Goal: Task Accomplishment & Management: Use online tool/utility

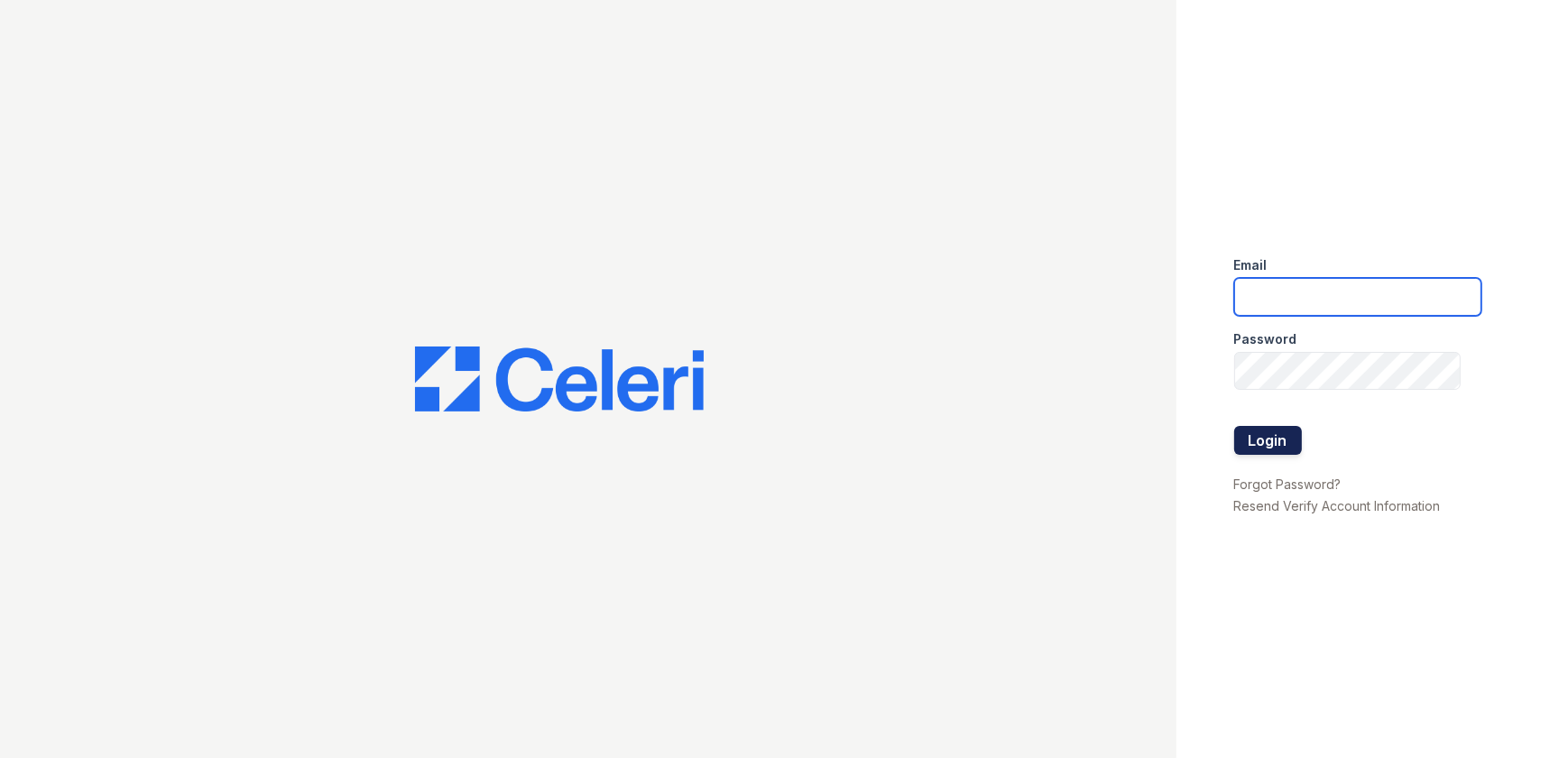
type input "[EMAIL_ADDRESS][DOMAIN_NAME]"
drag, startPoint x: 1290, startPoint y: 445, endPoint x: 1297, endPoint y: 432, distance: 14.8
click at [1288, 445] on button "Login" at bounding box center [1268, 441] width 68 height 29
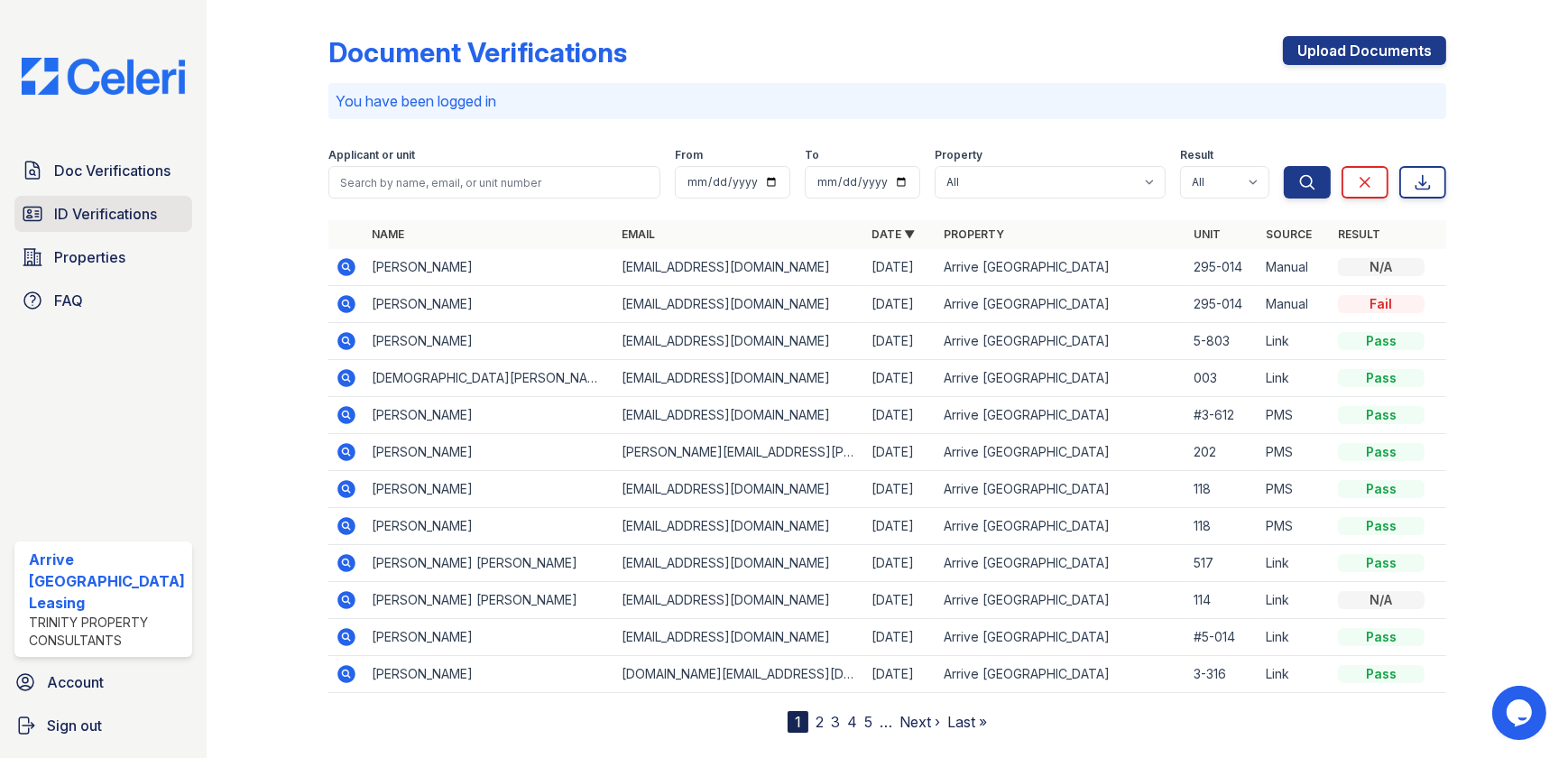
click at [138, 204] on span "ID Verifications" at bounding box center [106, 214] width 103 height 22
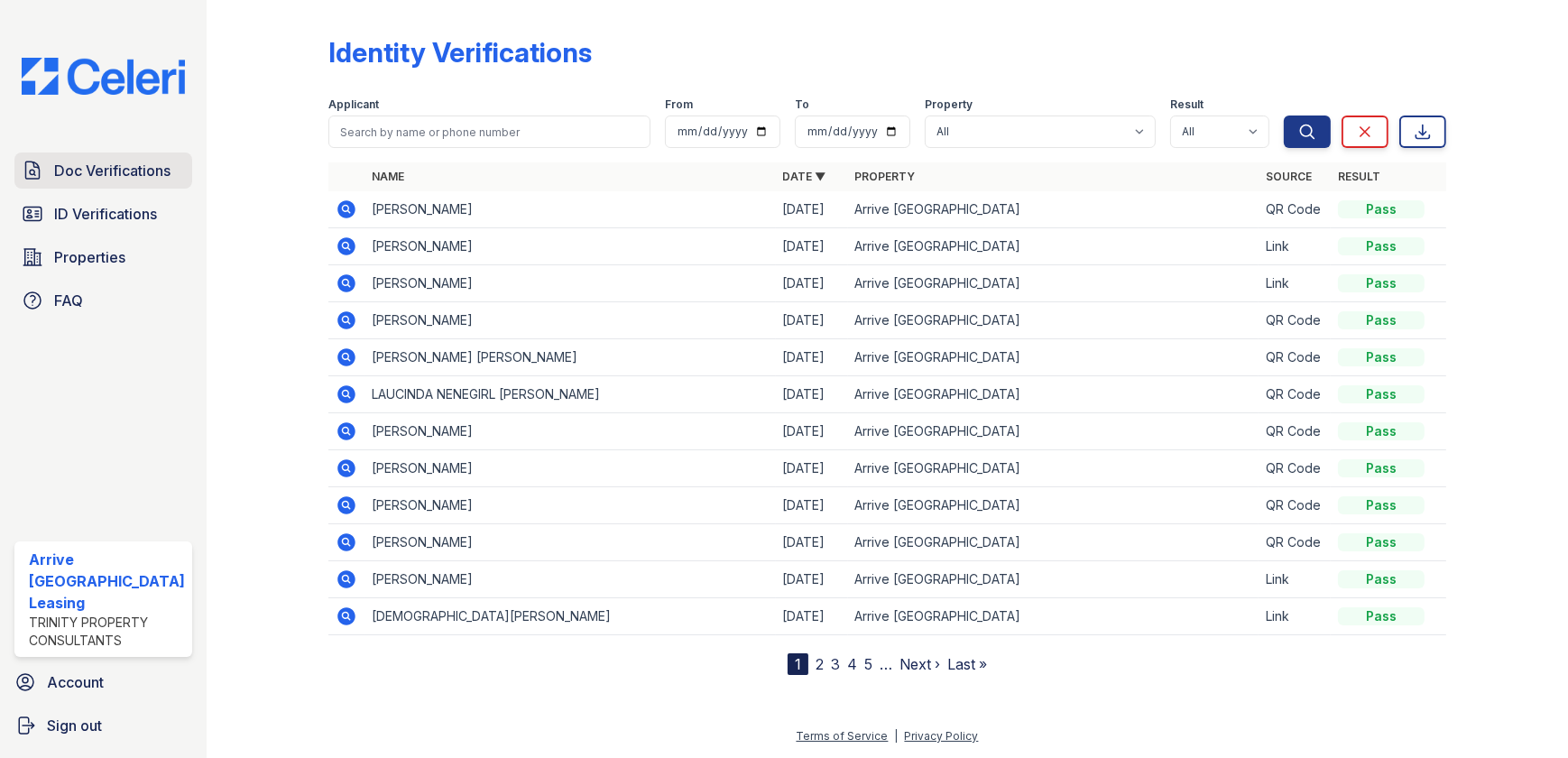
click at [162, 160] on span "Doc Verifications" at bounding box center [112, 171] width 117 height 22
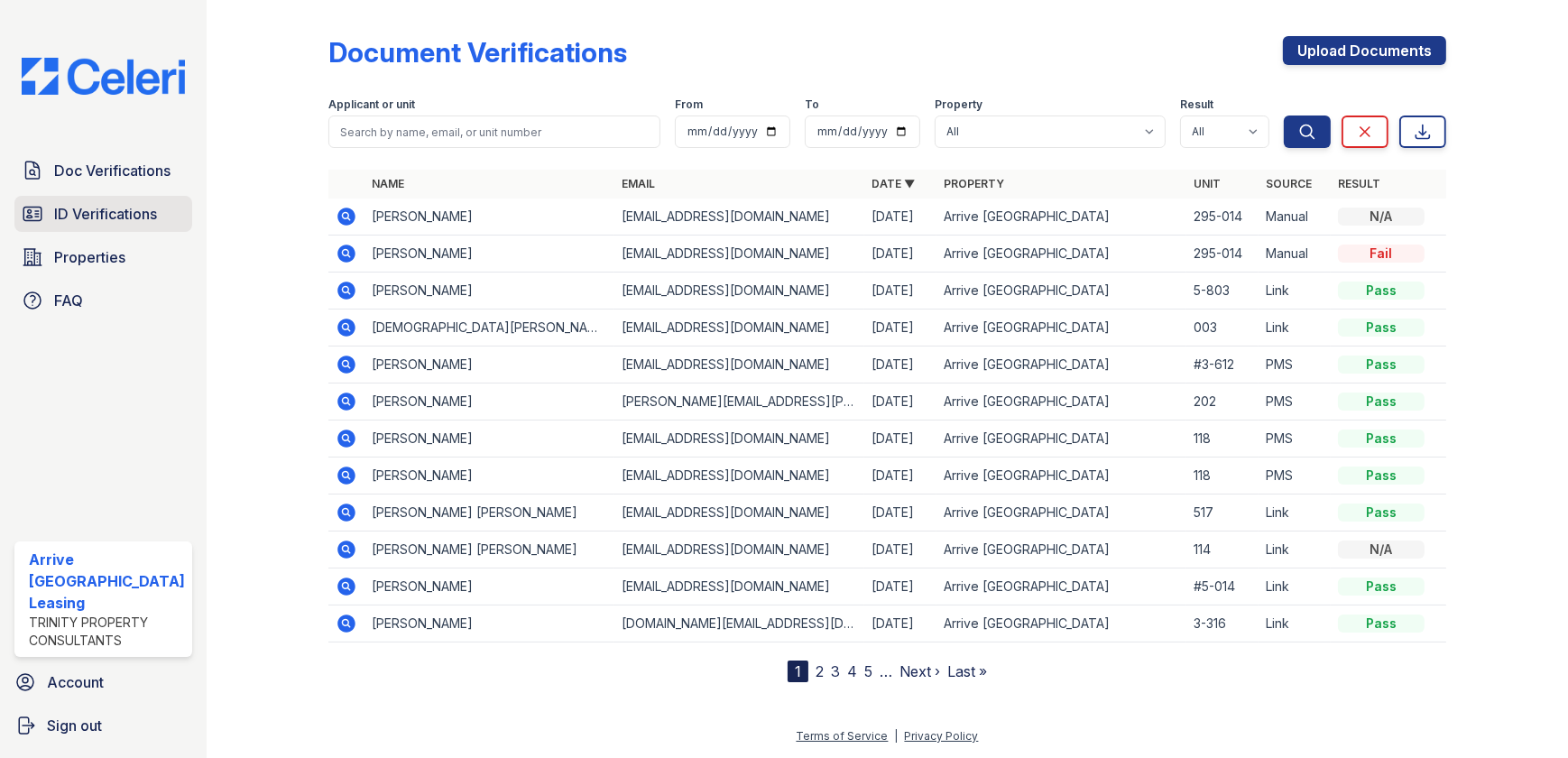
click at [117, 203] on span "ID Verifications" at bounding box center [106, 214] width 103 height 22
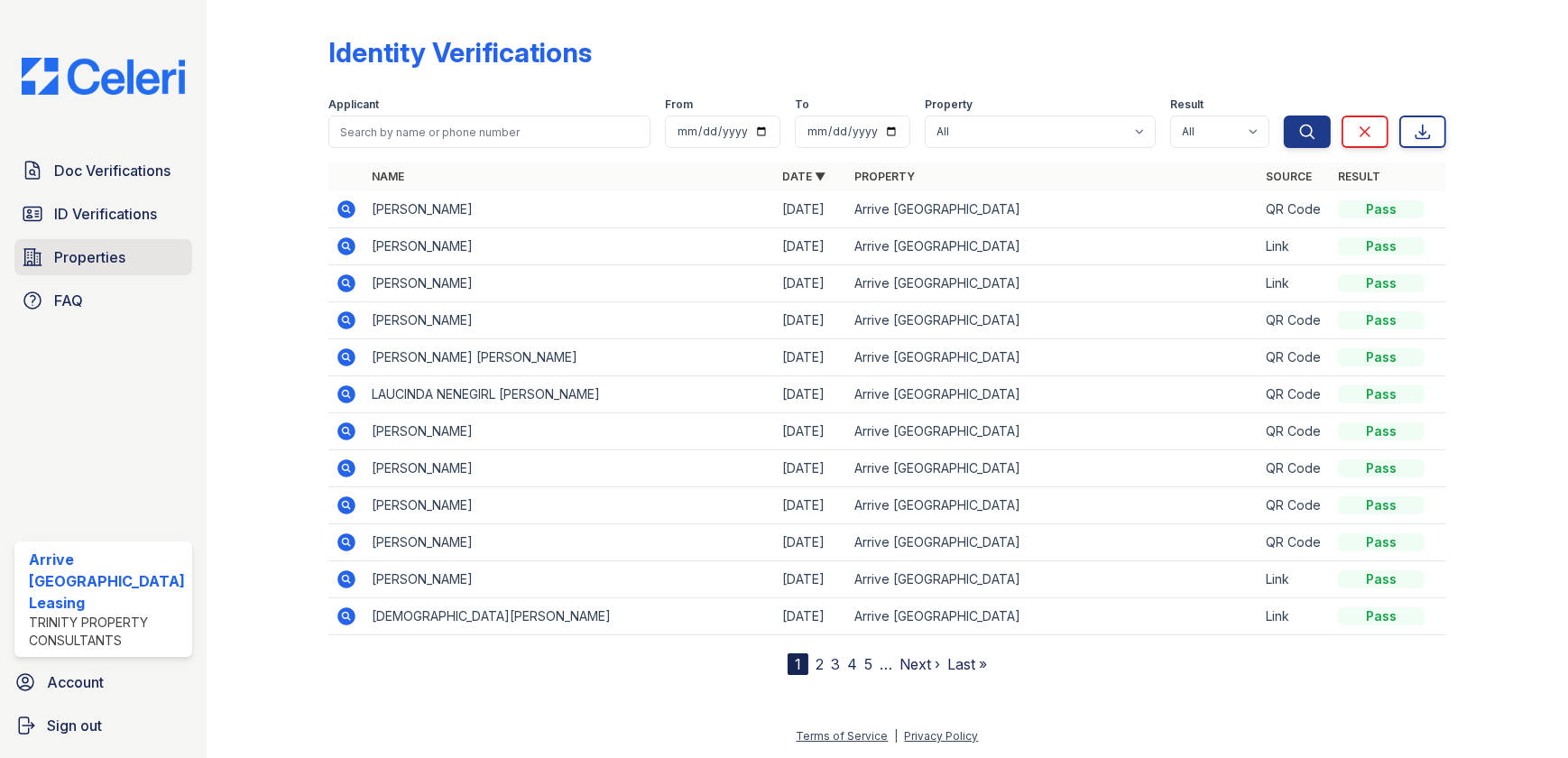
click at [80, 249] on span "Properties" at bounding box center [89, 257] width 71 height 22
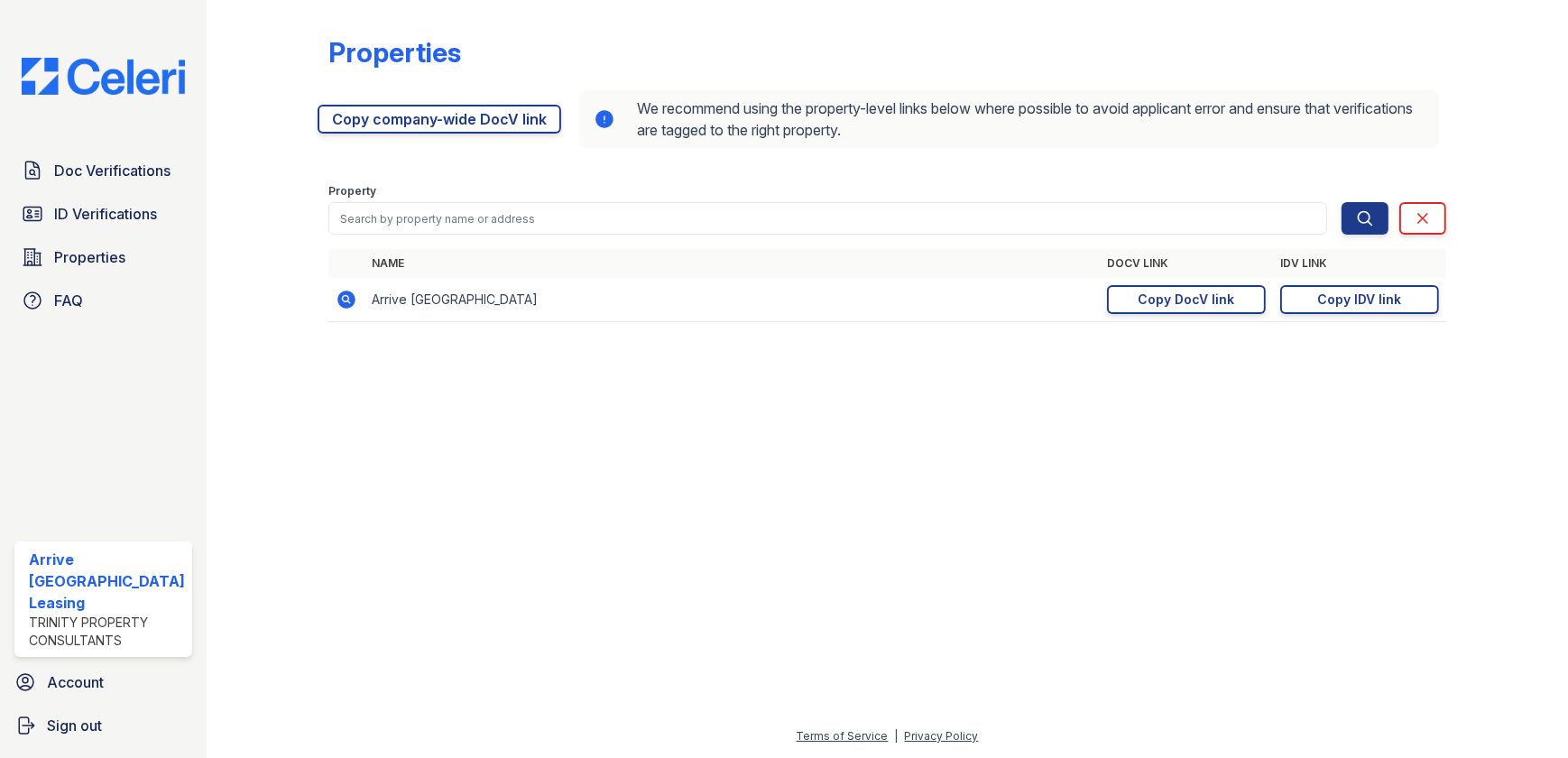
click at [75, 192] on div "Doc Verifications ID Verifications Properties FAQ" at bounding box center [103, 236] width 192 height 166
click at [83, 206] on span "ID Verifications" at bounding box center [106, 214] width 103 height 22
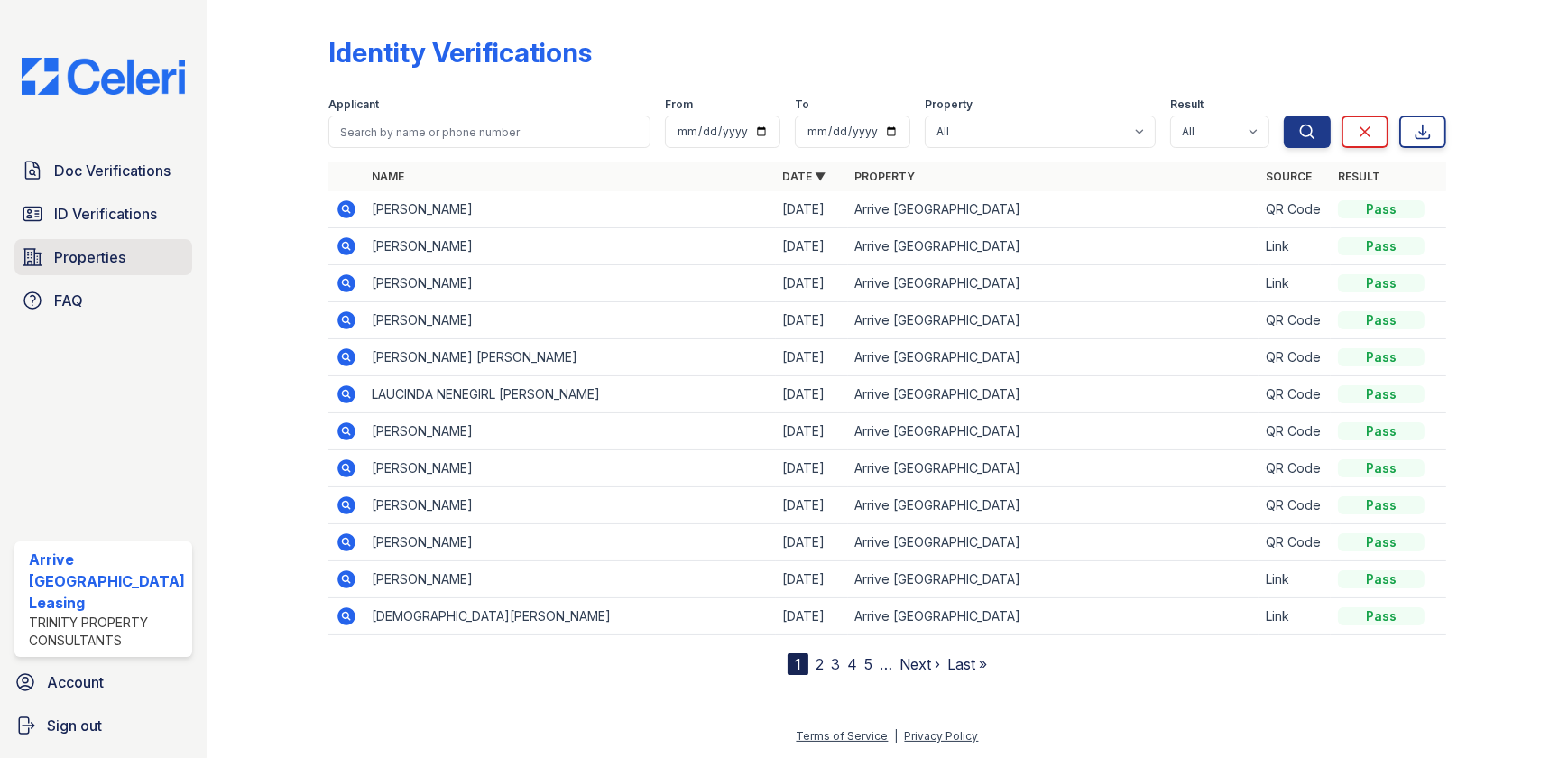
click at [120, 250] on span "Properties" at bounding box center [89, 257] width 71 height 22
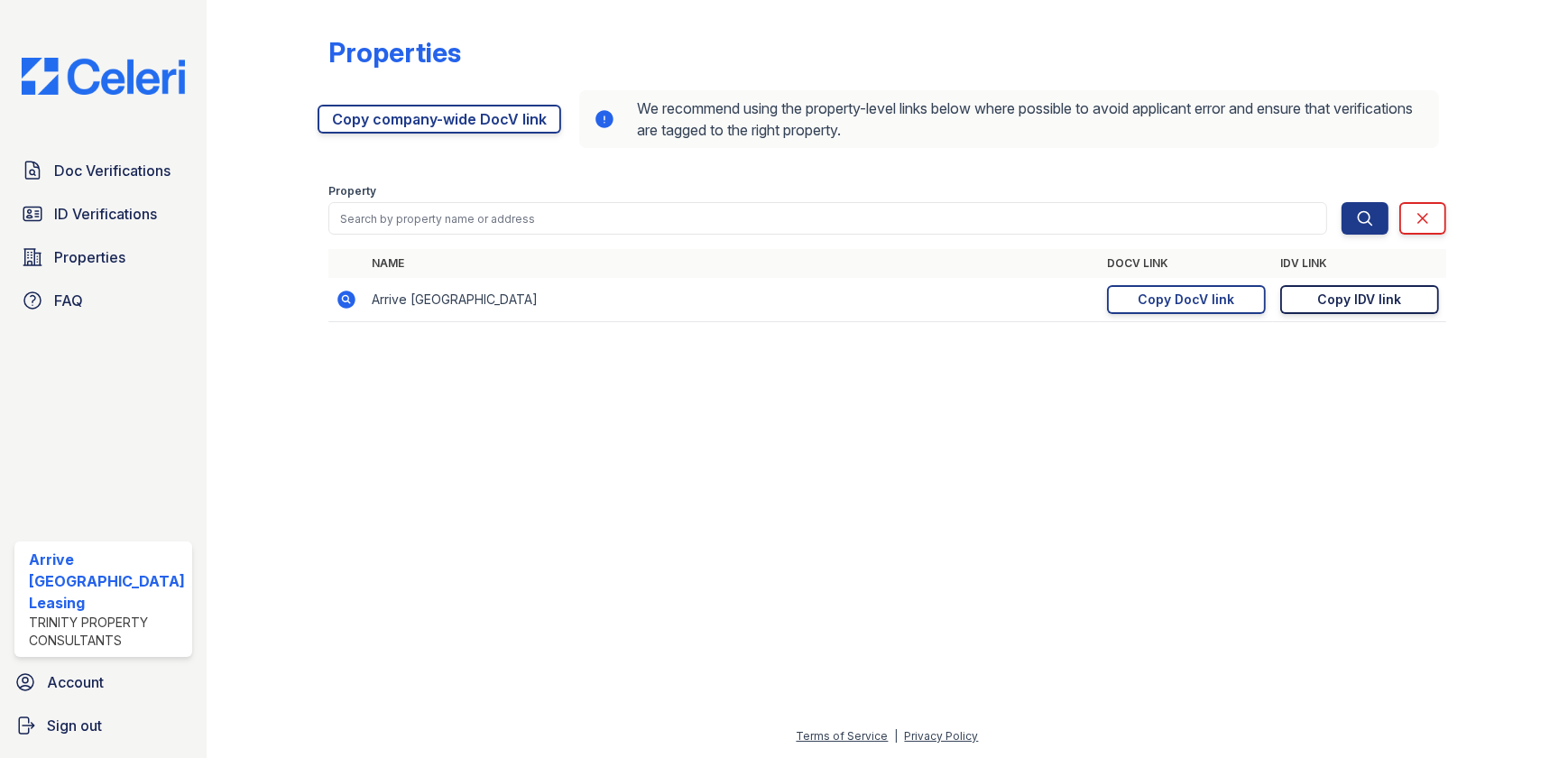
click at [1307, 307] on link "Copy IDV link Copy link" at bounding box center [1360, 300] width 159 height 29
drag, startPoint x: 1176, startPoint y: 301, endPoint x: 1184, endPoint y: 311, distance: 12.8
click at [1177, 301] on div "Copy DocV link" at bounding box center [1186, 300] width 97 height 18
